Goal: Information Seeking & Learning: Find specific fact

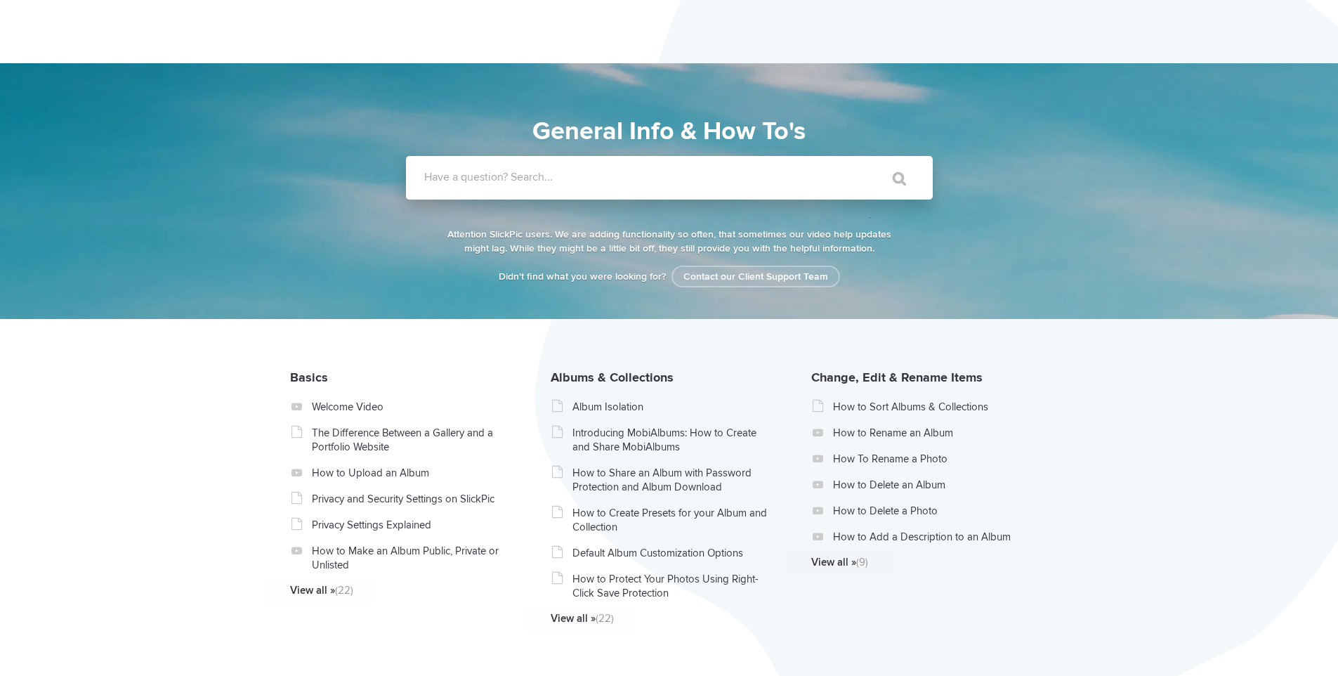
click at [572, 180] on label "Have a question? Search..." at bounding box center [687, 177] width 527 height 14
click at [572, 180] on input "Have a question? Search..." at bounding box center [640, 178] width 469 height 44
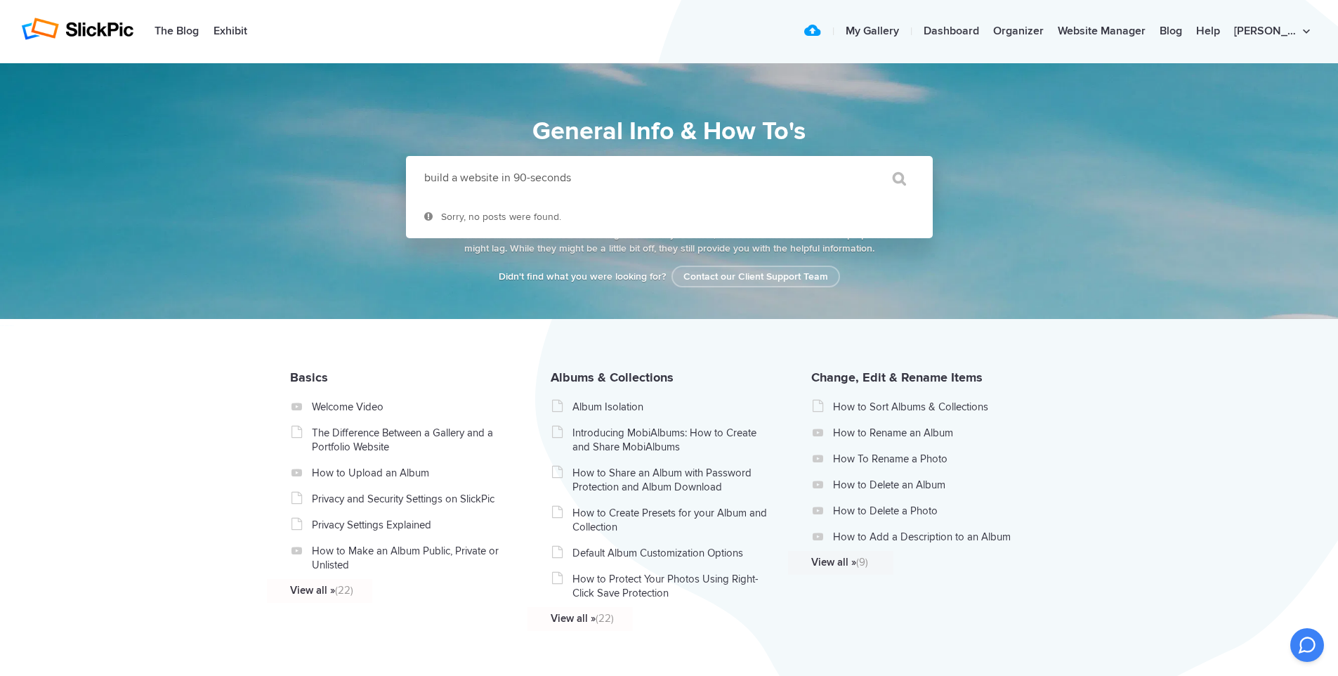
click at [863, 162] on input "" at bounding box center [892, 179] width 59 height 34
click at [579, 177] on input "build a website in 90-seconds" at bounding box center [640, 178] width 469 height 44
type input "90"
click at [863, 162] on input "" at bounding box center [892, 179] width 59 height 34
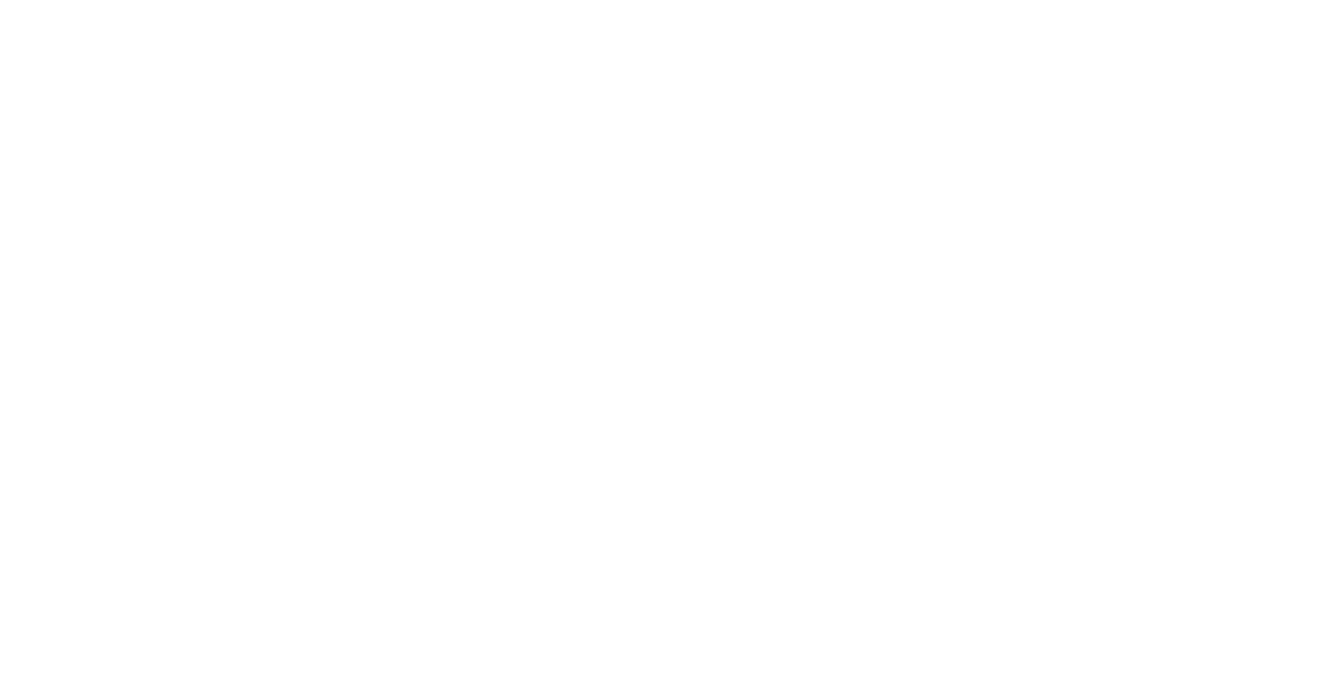
click at [0, 0] on html at bounding box center [0, 0] width 0 height 0
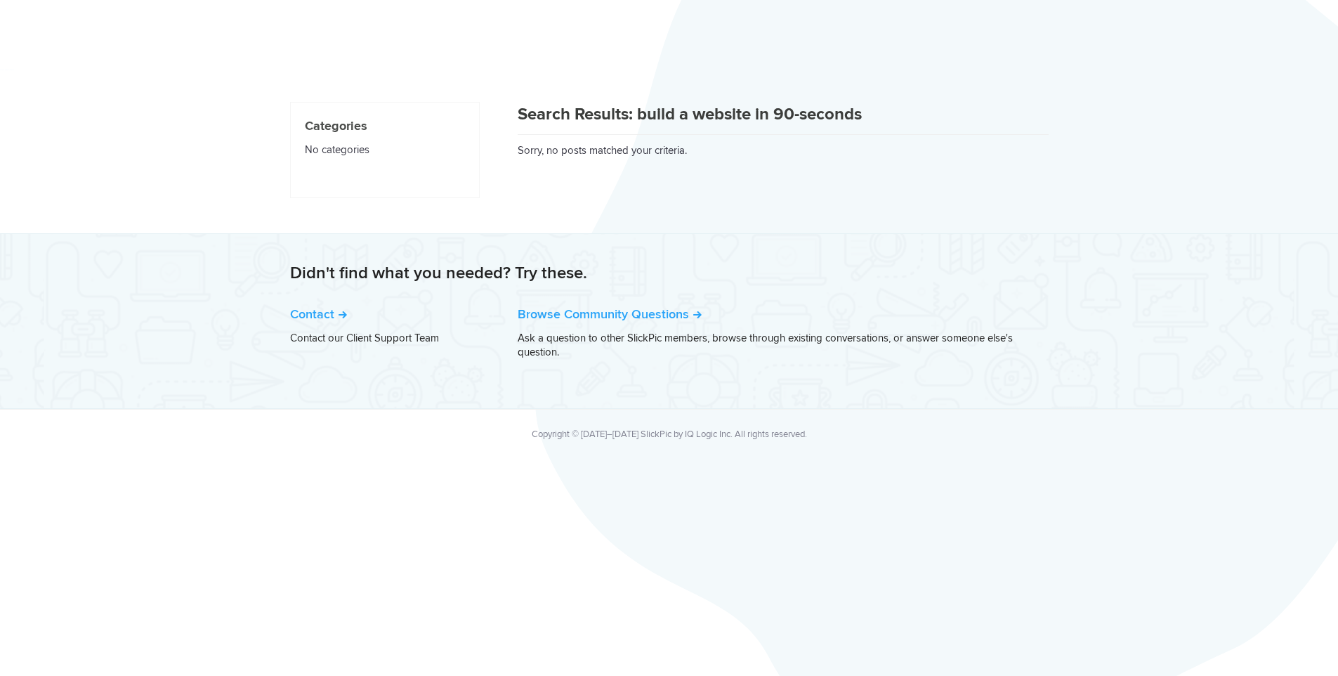
click at [519, 176] on div "Search Results: build a website in 90-seconds Sorry, no posts matched your crit…" at bounding box center [669, 150] width 758 height 138
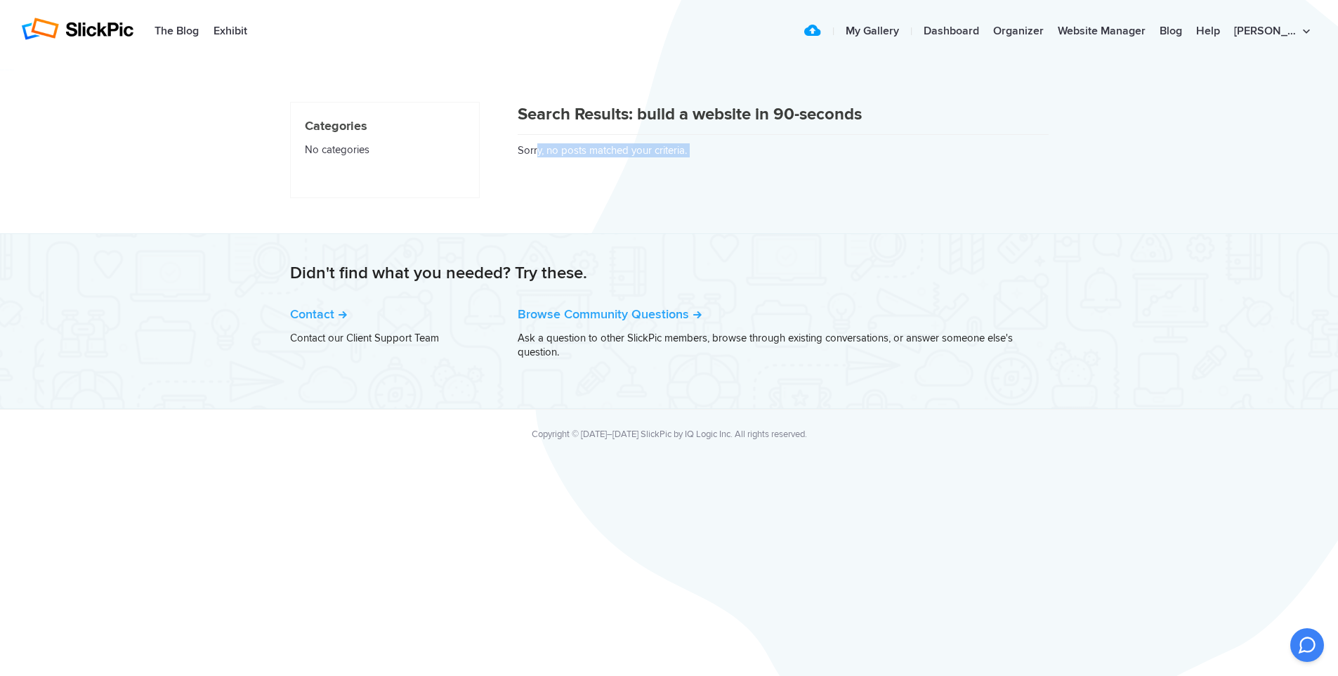
click at [602, 154] on div "Search Results: build a website in 90-seconds Sorry, no posts matched your crit…" at bounding box center [783, 129] width 531 height 55
click at [730, 163] on div "Search Results: build a website in 90-seconds Sorry, no posts matched your crit…" at bounding box center [669, 150] width 758 height 138
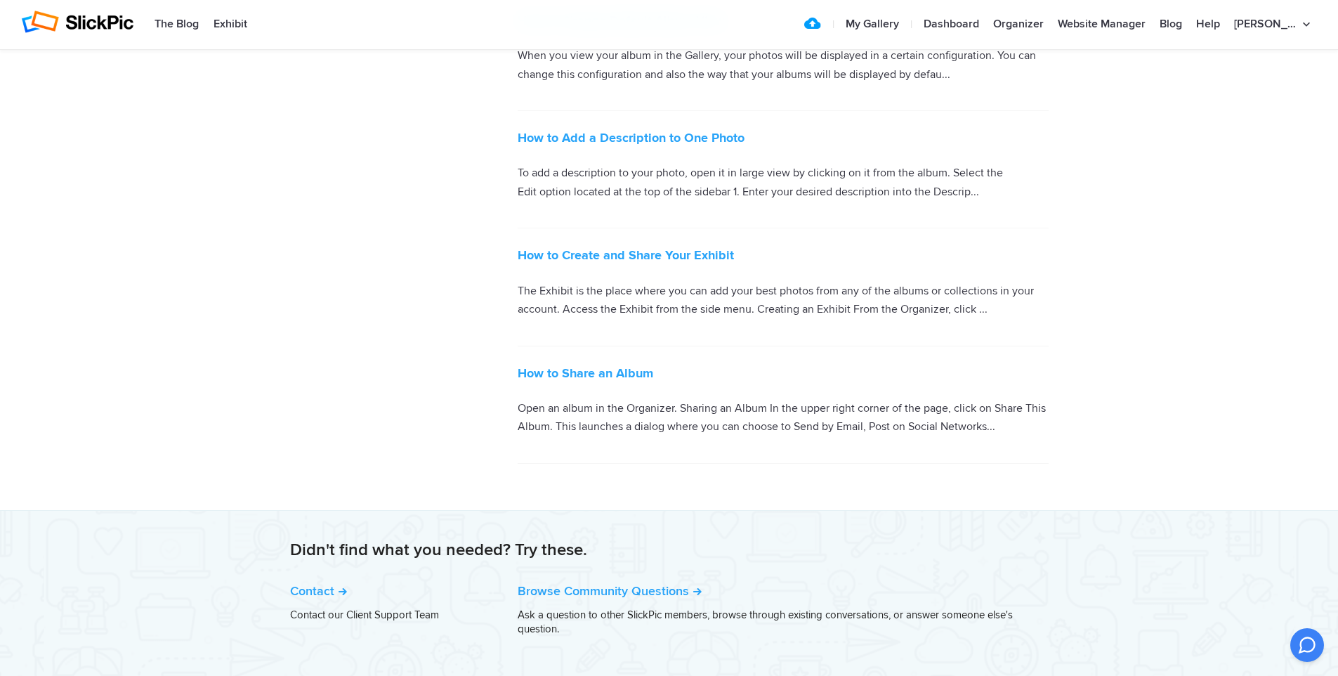
scroll to position [4910, 0]
